Goal: Find contact information: Find contact information

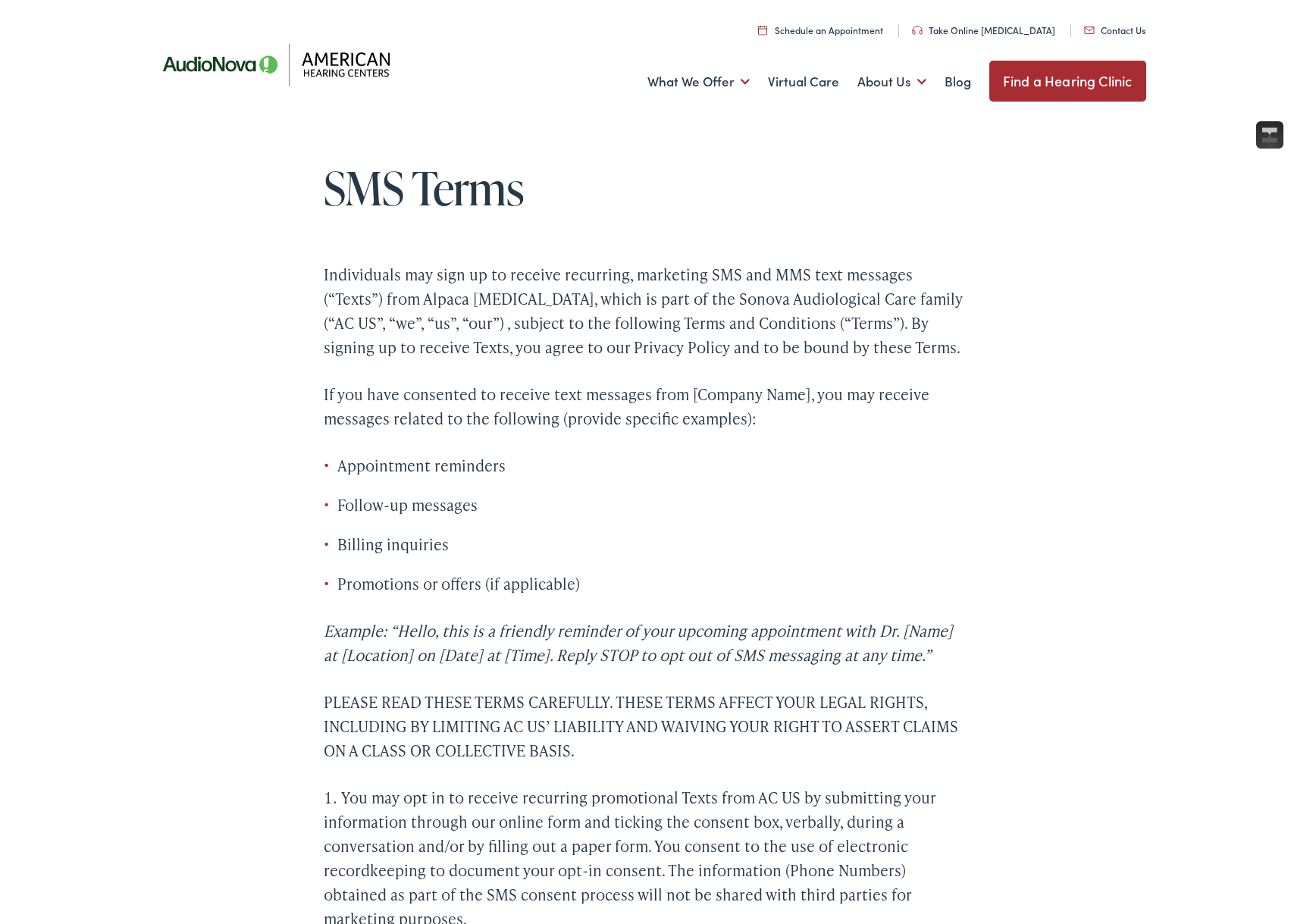
click at [1109, 27] on link "Contact Us" at bounding box center [1114, 30] width 62 height 13
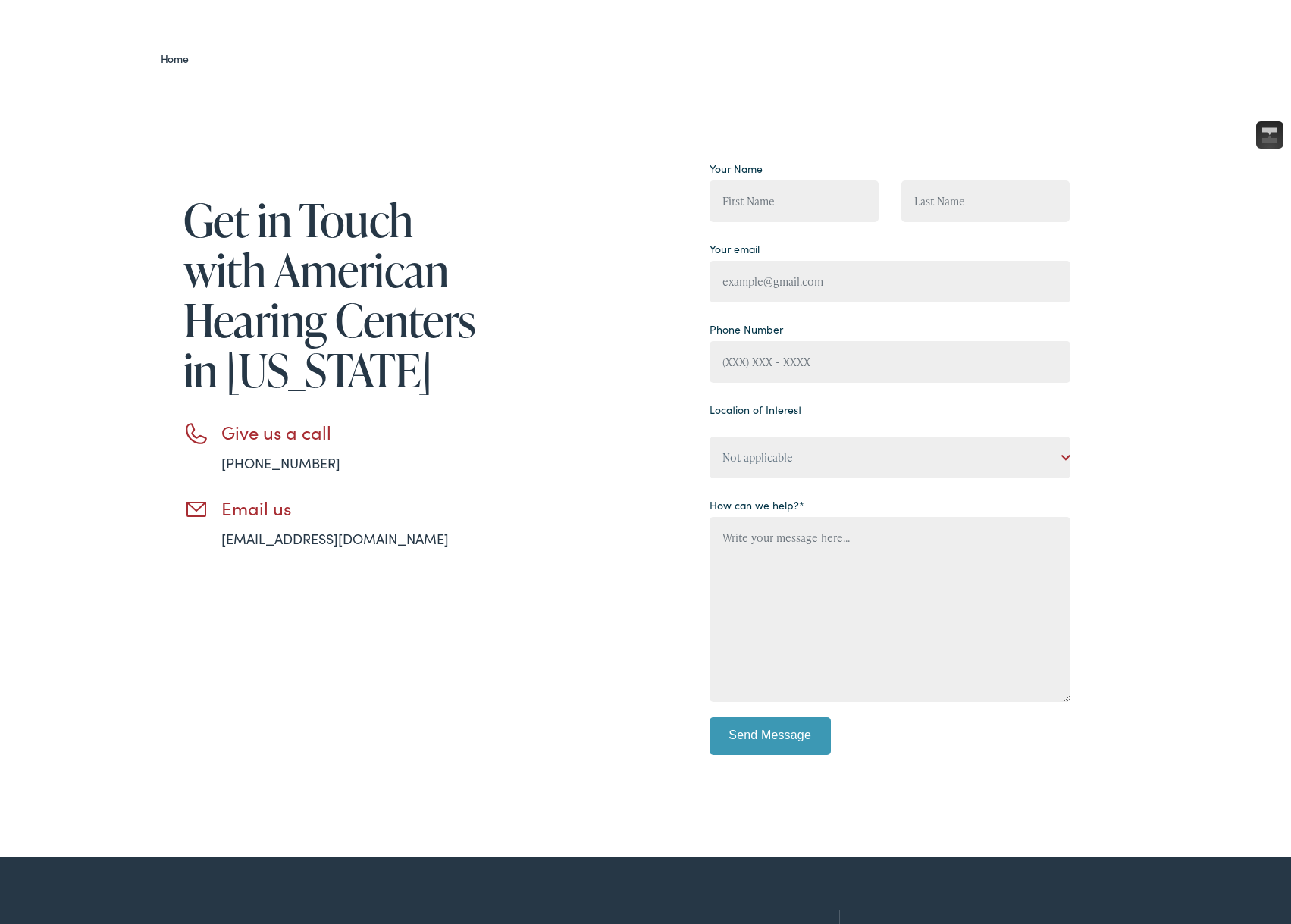
scroll to position [88, 0]
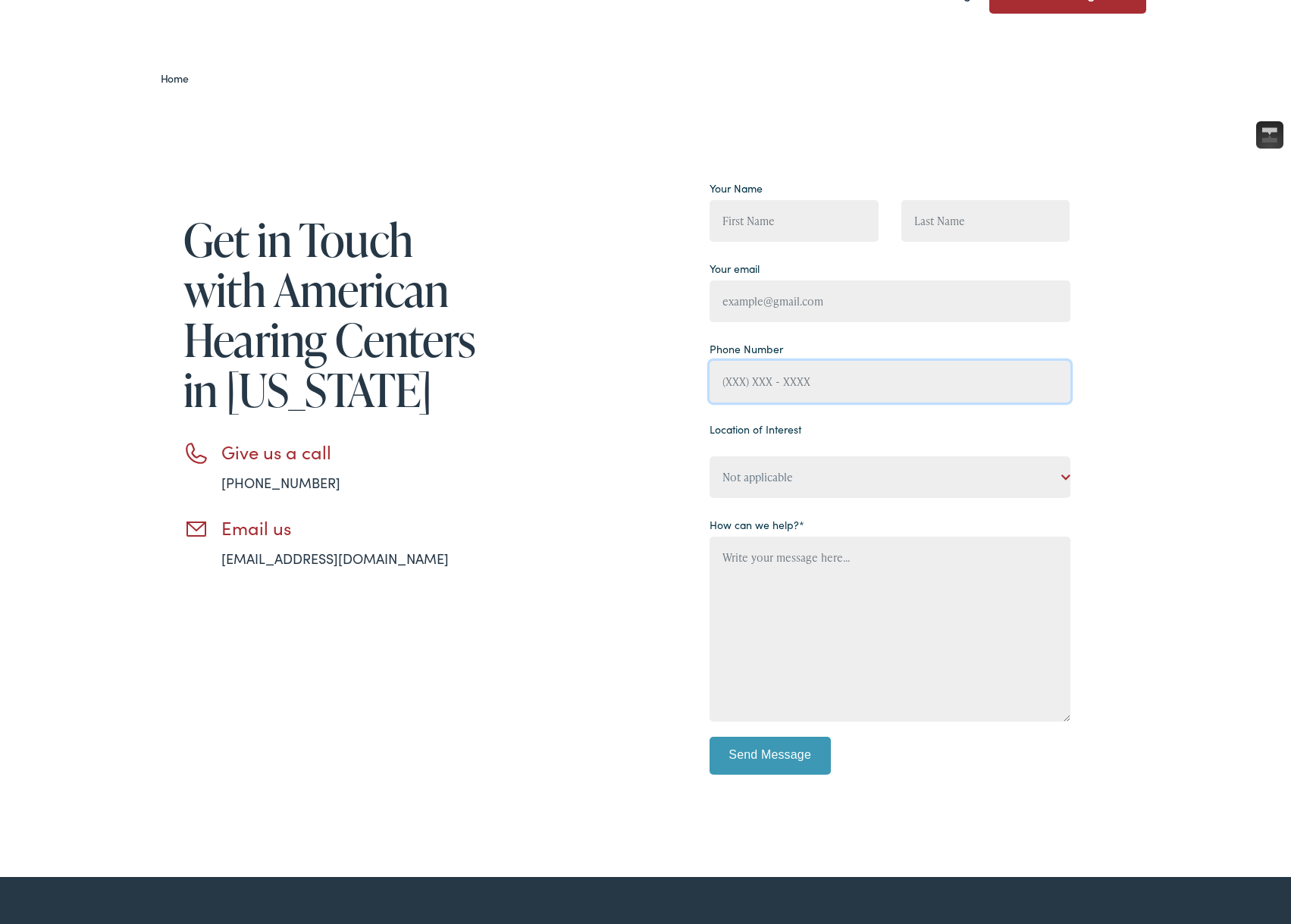
click at [759, 373] on input "Contact form" at bounding box center [889, 381] width 361 height 42
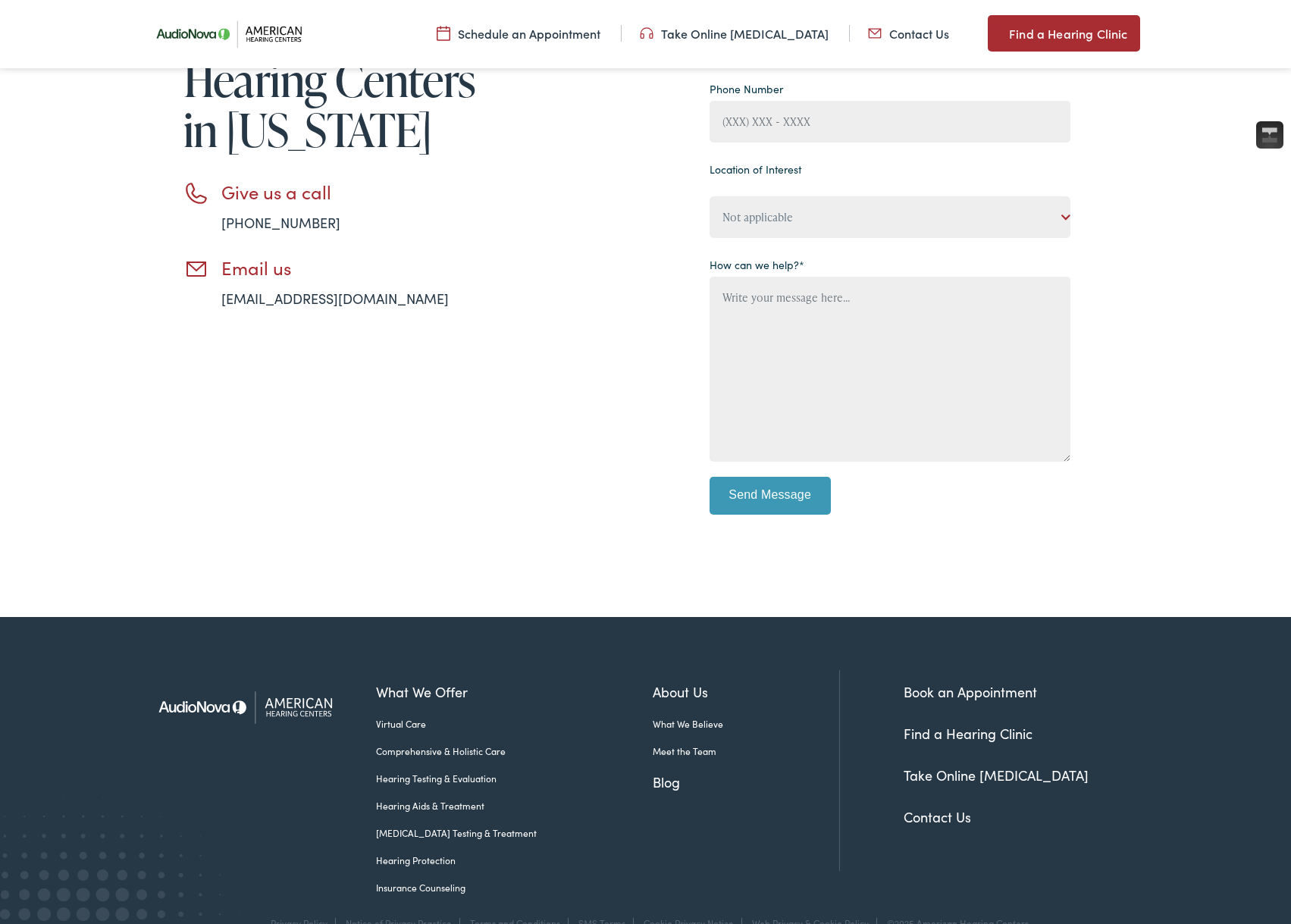
scroll to position [396, 0]
